Goal: Task Accomplishment & Management: Use online tool/utility

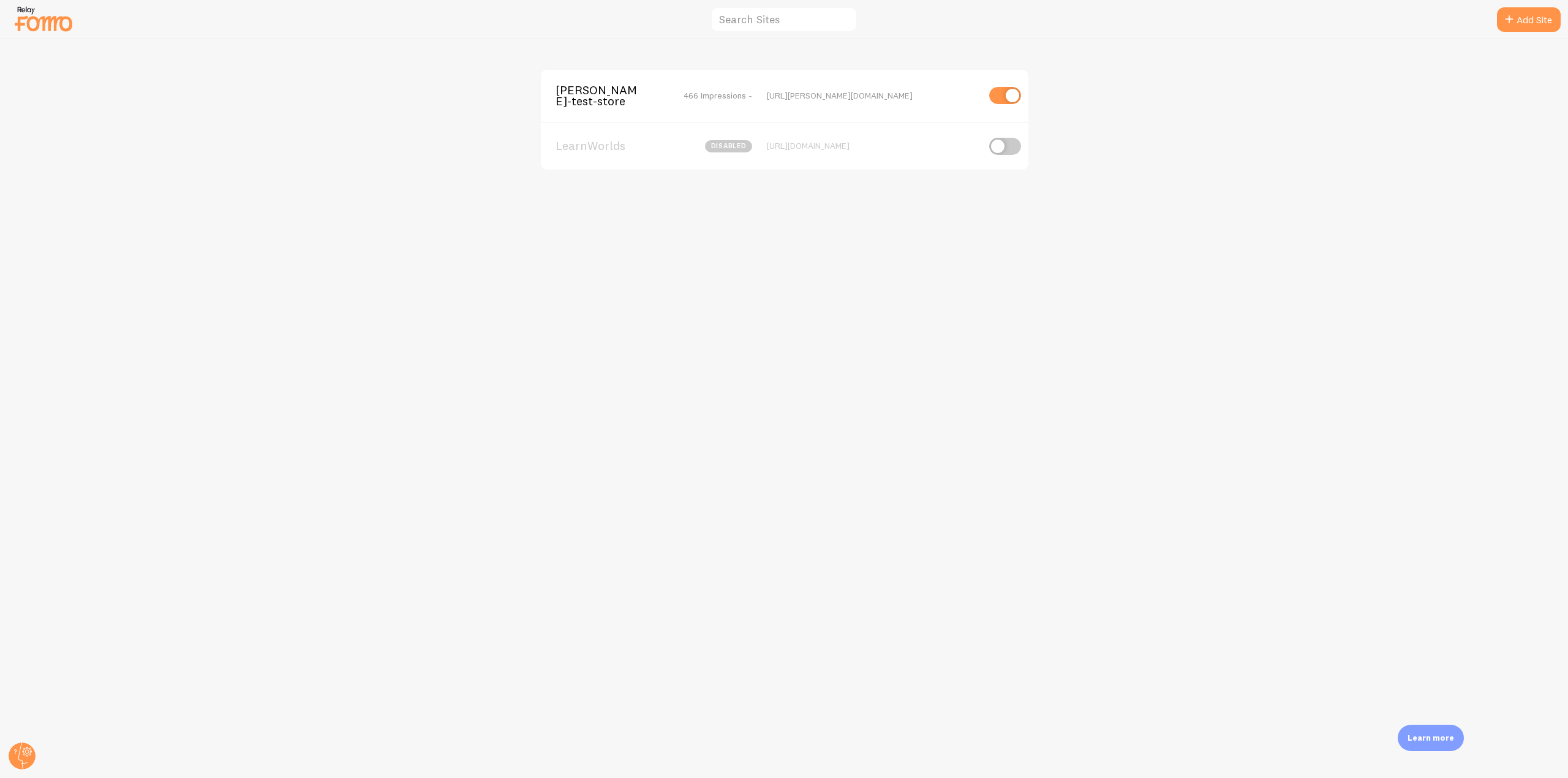
click at [593, 110] on div "[PERSON_NAME]-test-store 466 Impressions - [URL][PERSON_NAME][DOMAIN_NAME]" at bounding box center [784, 96] width 487 height 52
click at [579, 93] on span "[PERSON_NAME]-test-store" at bounding box center [604, 96] width 98 height 23
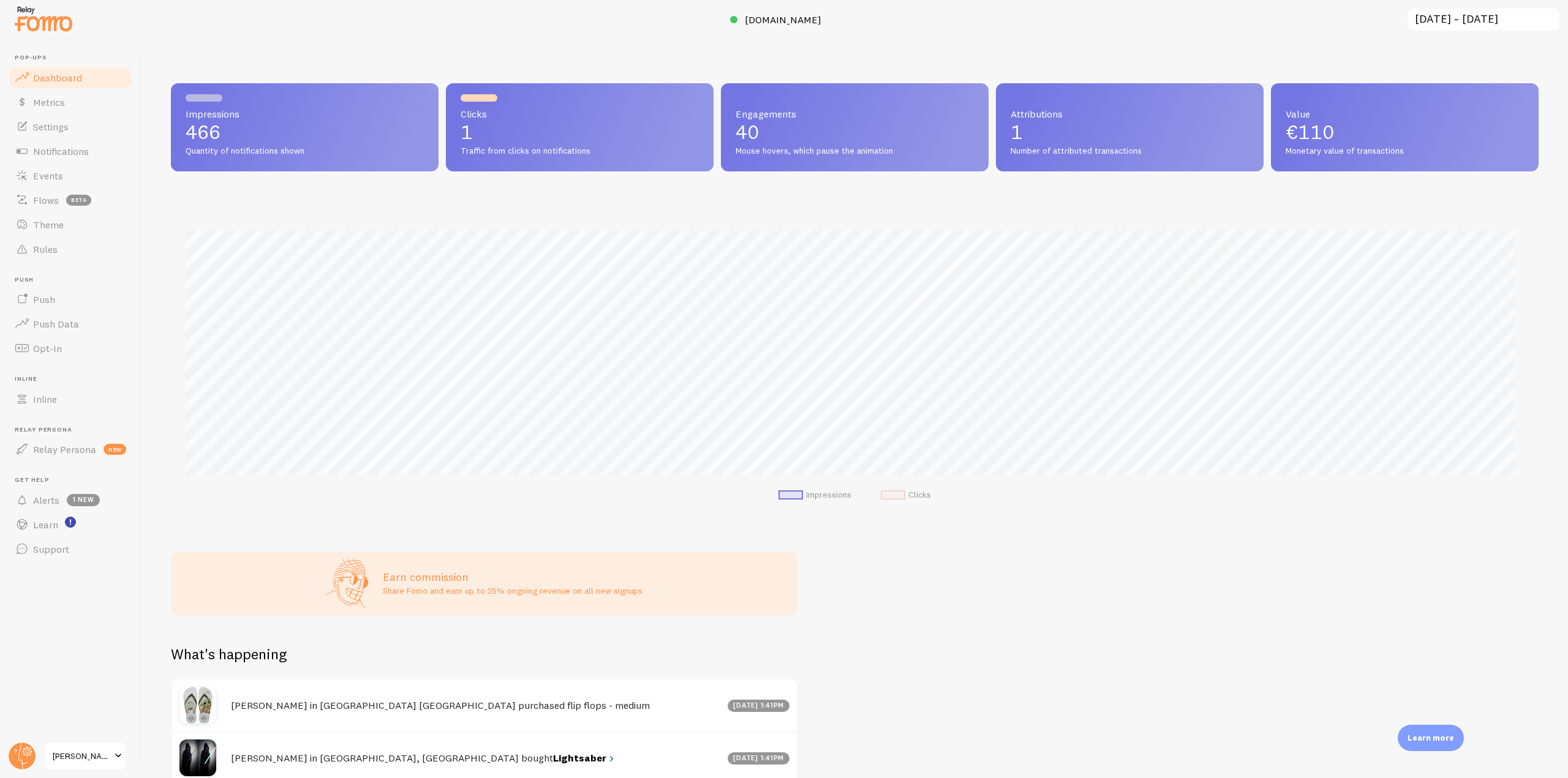
scroll to position [321, 1359]
click at [92, 153] on link "Notifications" at bounding box center [70, 151] width 127 height 24
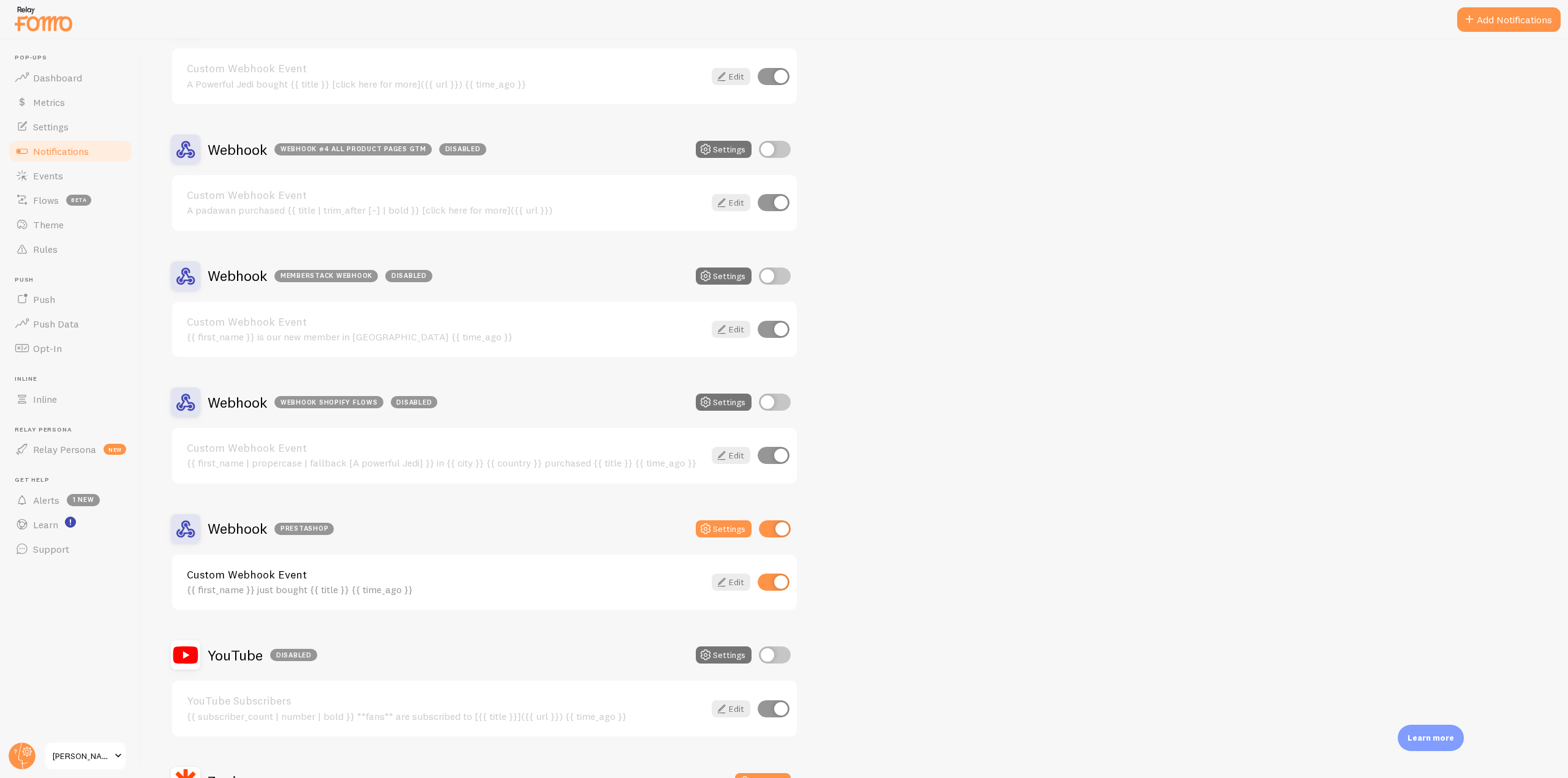
scroll to position [3979, 0]
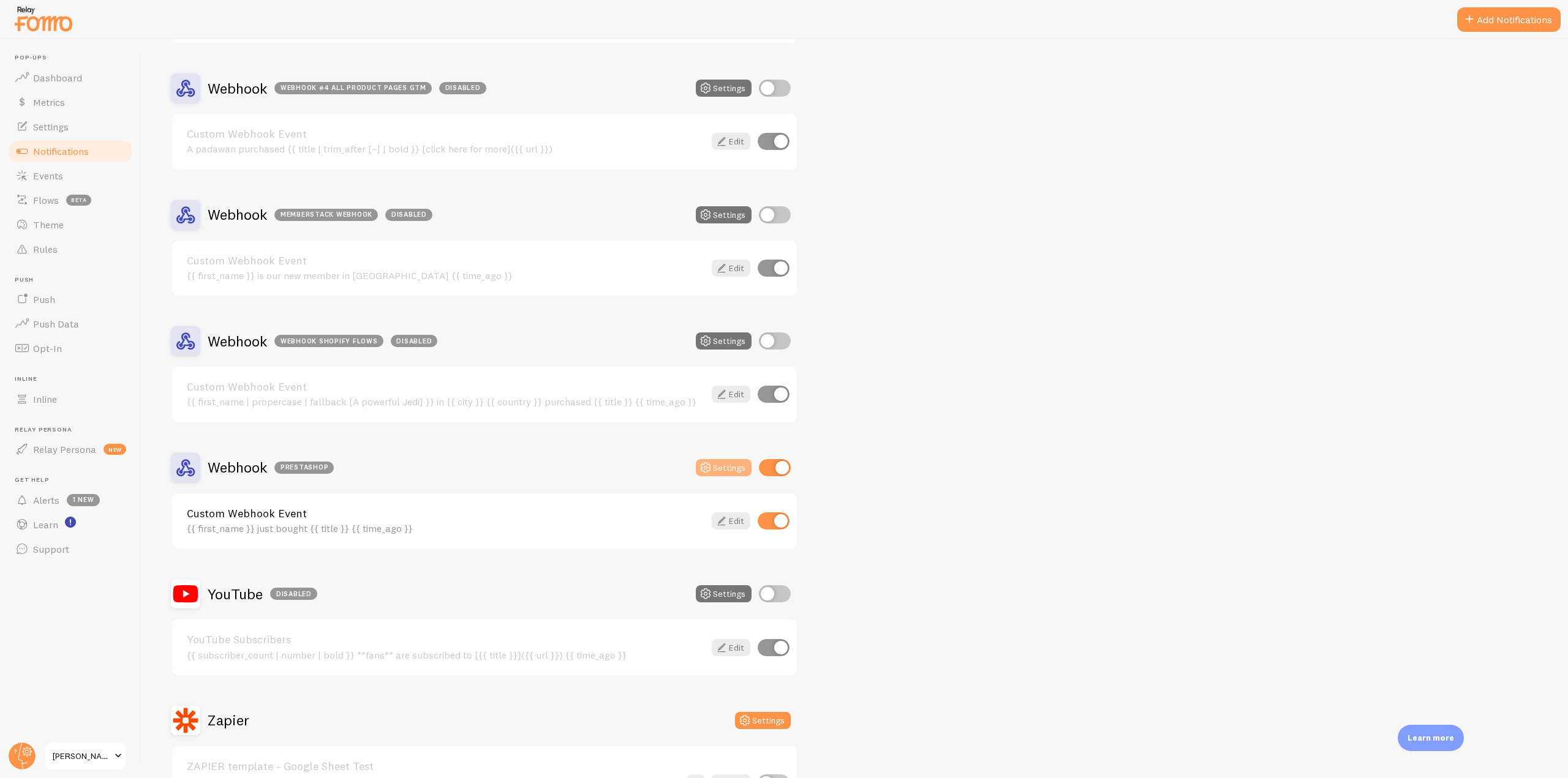
click at [730, 463] on button "Settings" at bounding box center [723, 467] width 56 height 17
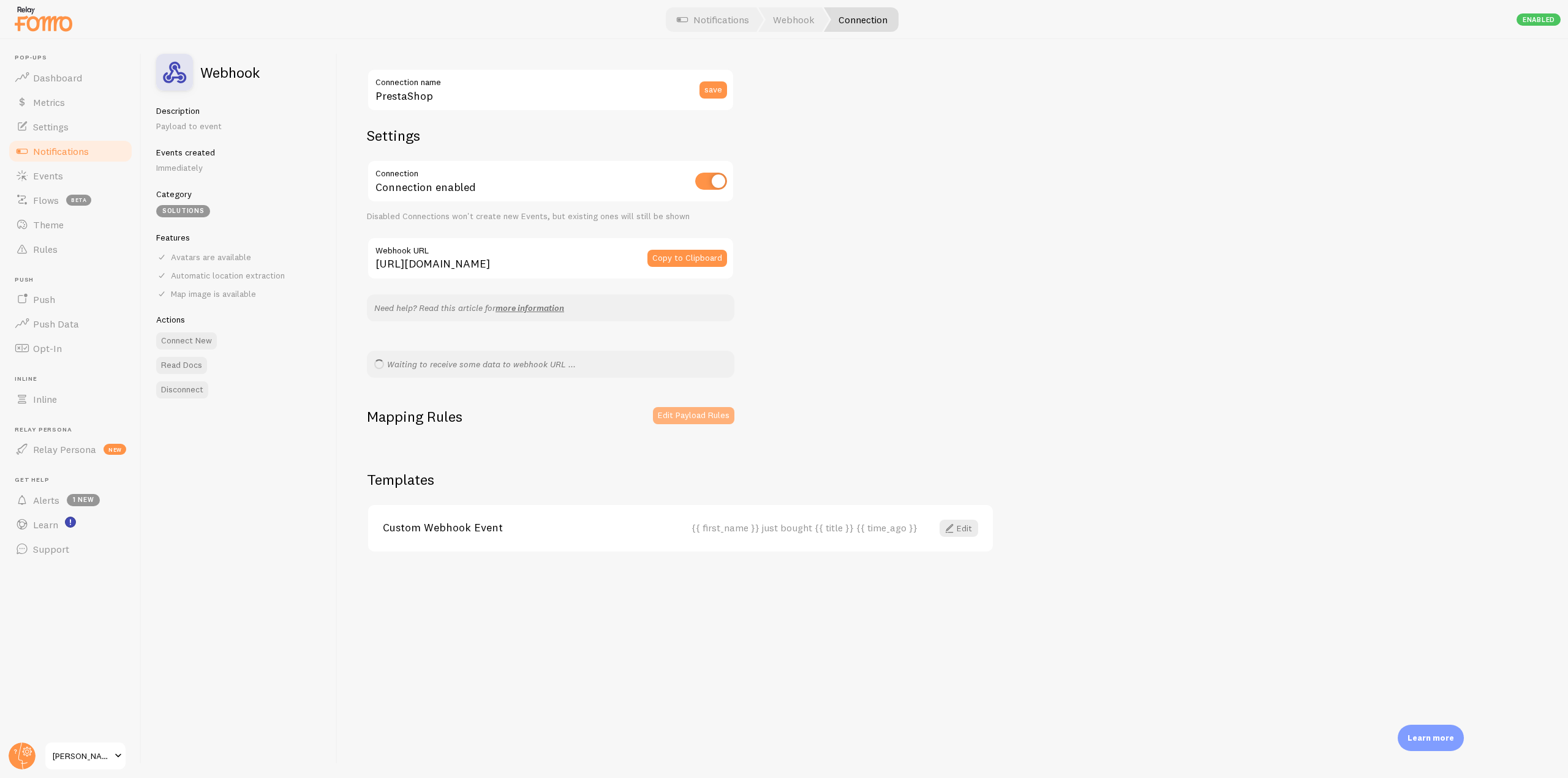
click at [703, 408] on button "Edit Payload Rules" at bounding box center [693, 415] width 81 height 17
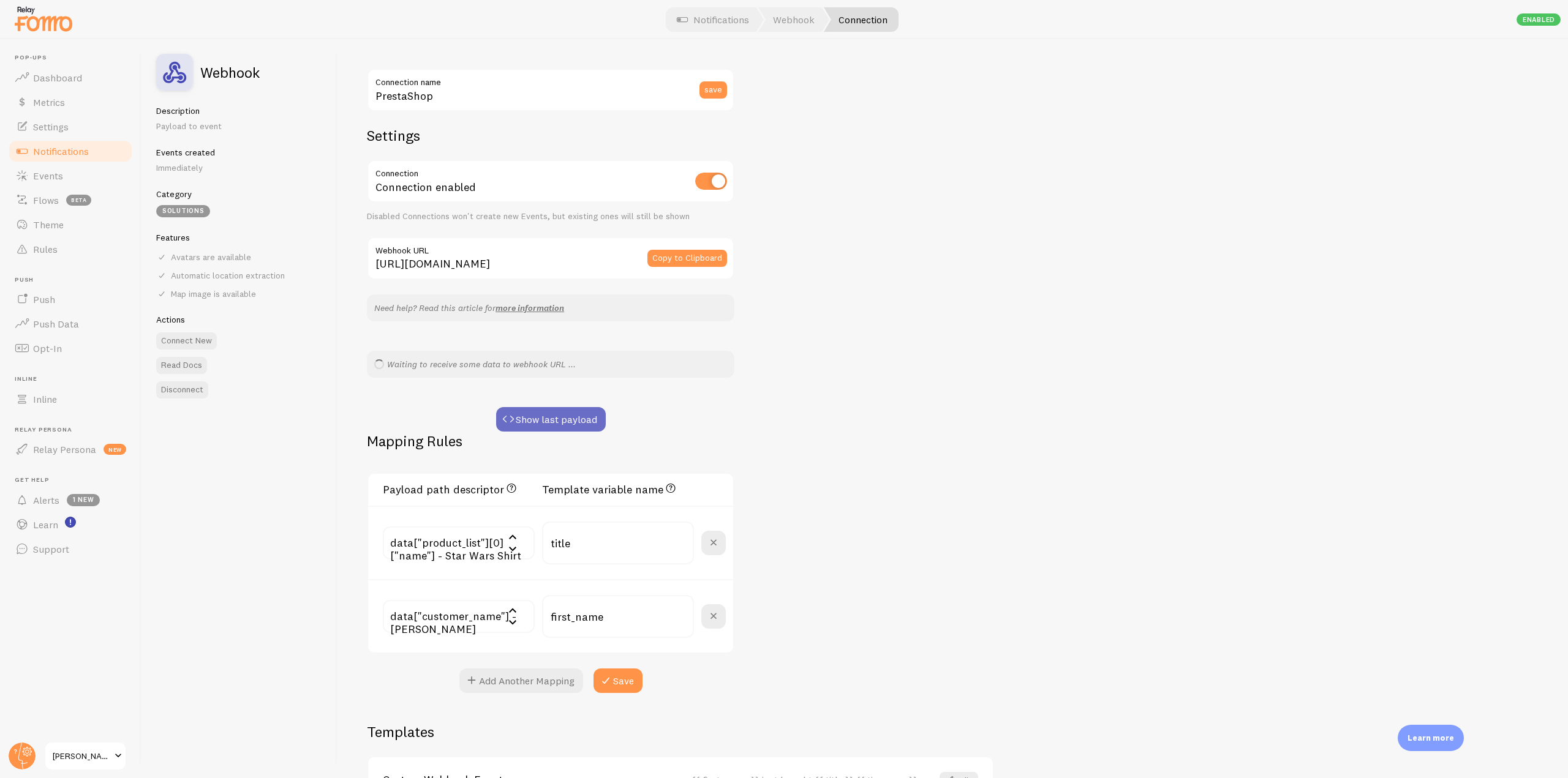
click at [579, 419] on button "Show last payload" at bounding box center [551, 419] width 110 height 24
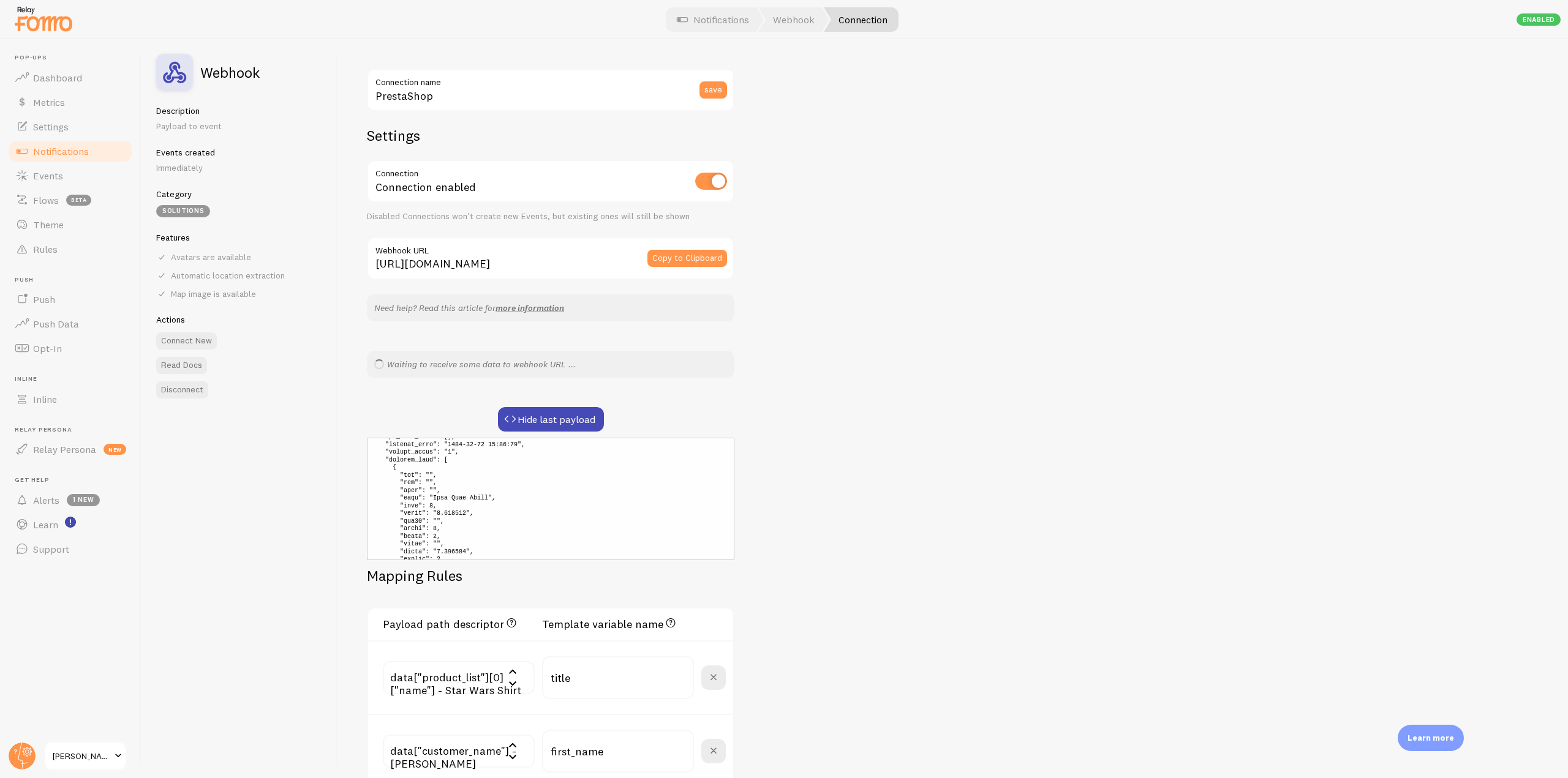
scroll to position [306, 0]
click at [185, 368] on link "Read Docs" at bounding box center [181, 365] width 51 height 17
